Goal: Task Accomplishment & Management: Use online tool/utility

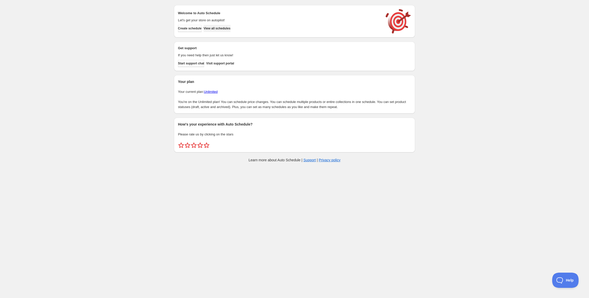
click at [220, 31] on button "View all schedules" at bounding box center [217, 28] width 27 height 7
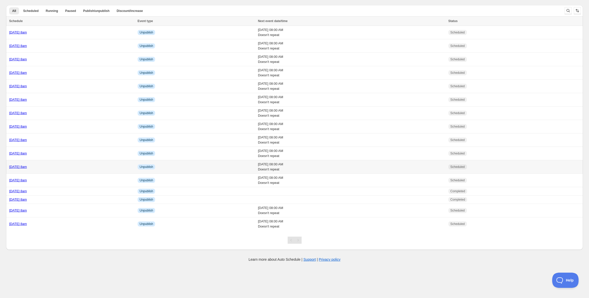
click at [27, 168] on link "[DATE] 8am" at bounding box center [18, 167] width 18 height 4
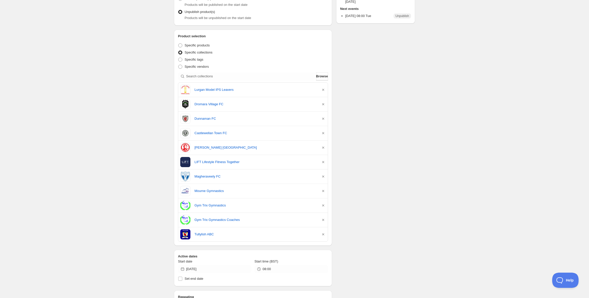
scroll to position [85, 0]
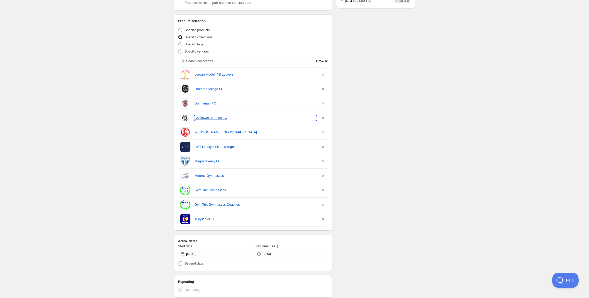
click at [212, 119] on link "Castlewellan Town FC" at bounding box center [255, 117] width 122 height 5
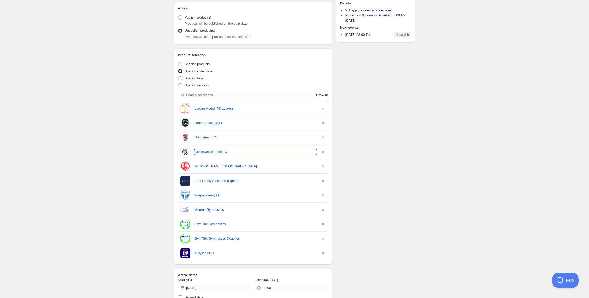
scroll to position [0, 0]
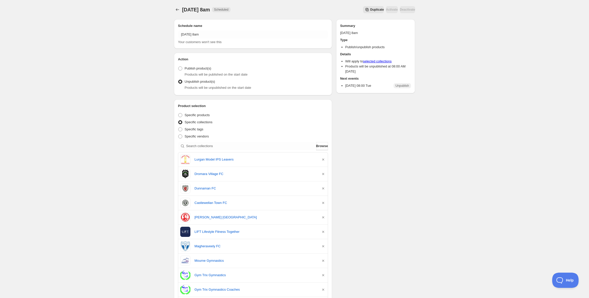
click at [179, 14] on div "[DATE] 8am. This page is ready [DATE] 8am Scheduled Duplicate Activate Deactiva…" at bounding box center [294, 9] width 241 height 19
click at [178, 12] on icon "Schedules" at bounding box center [177, 9] width 5 height 5
